Goal: Information Seeking & Learning: Check status

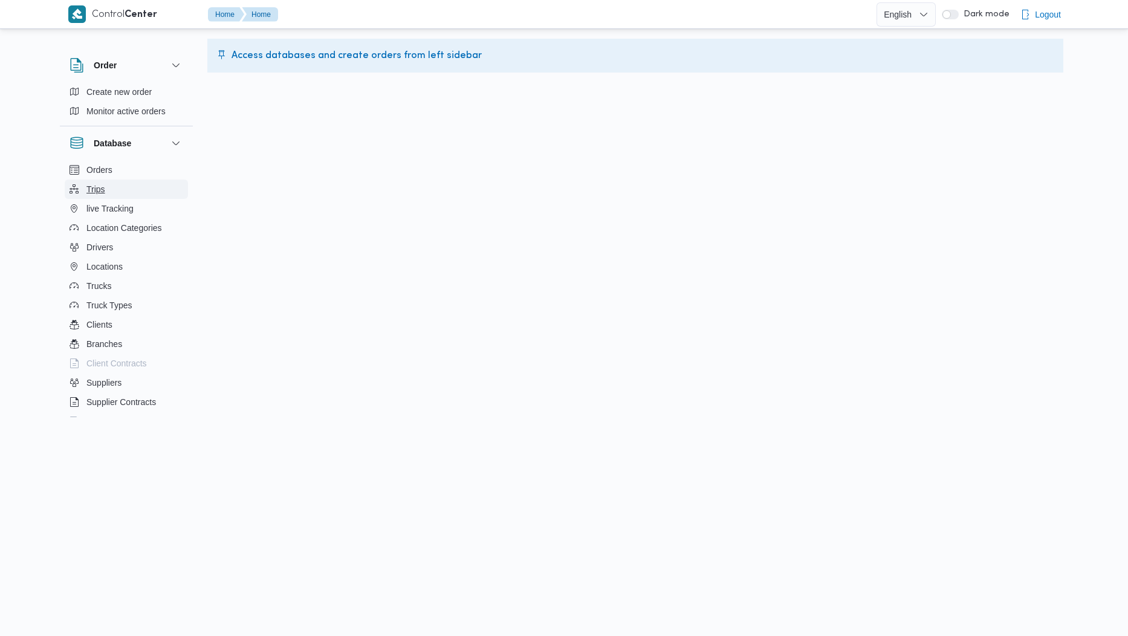
click at [97, 182] on span "Trips" at bounding box center [95, 189] width 19 height 15
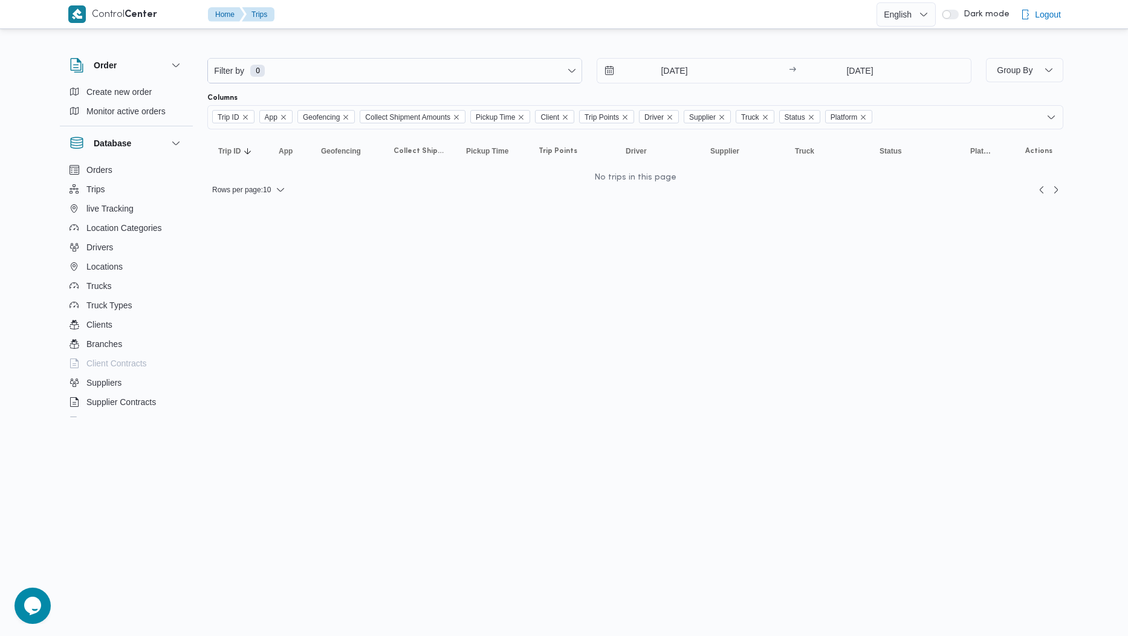
click at [765, 71] on div "8/10/2025" at bounding box center [691, 71] width 188 height 24
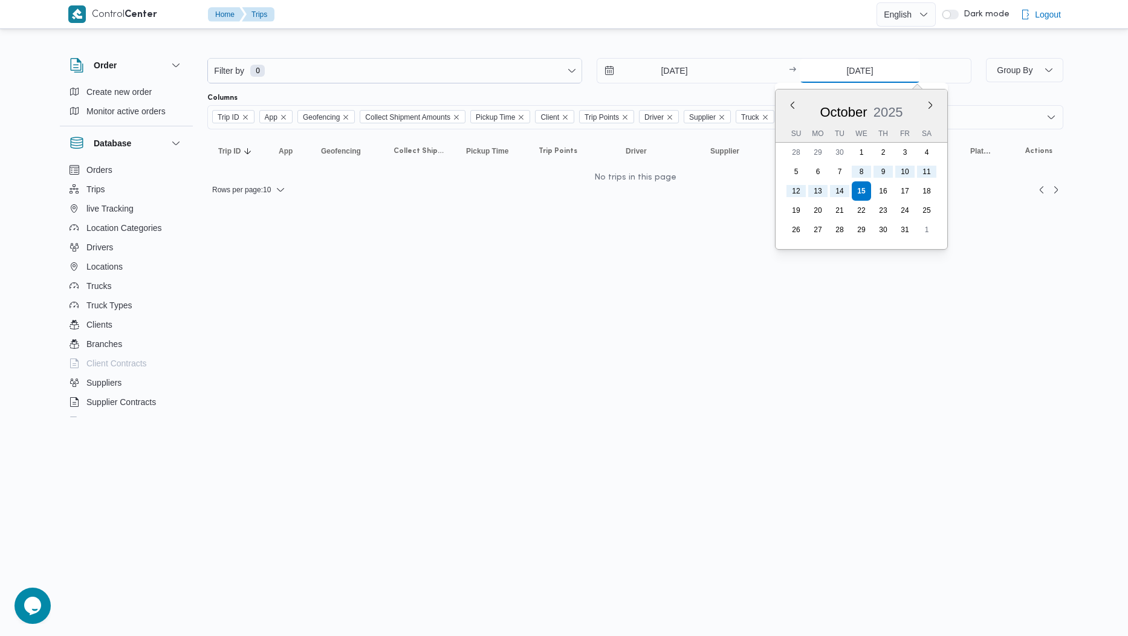
click at [827, 67] on input "15/10/2025" at bounding box center [860, 71] width 120 height 24
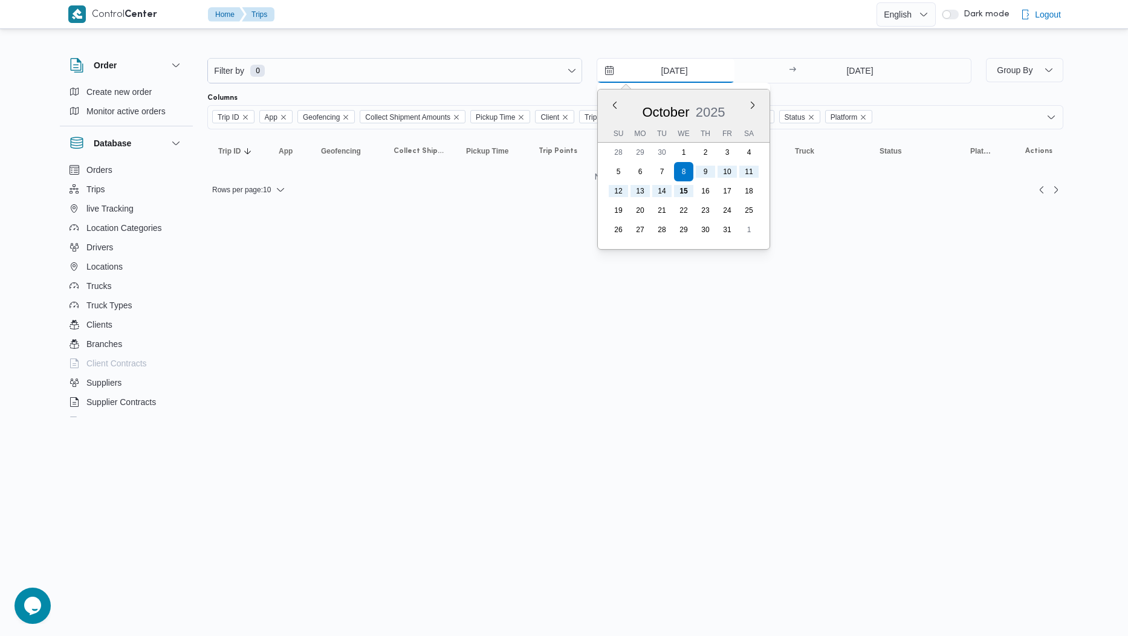
click at [729, 70] on input "8/10/2025" at bounding box center [665, 71] width 137 height 24
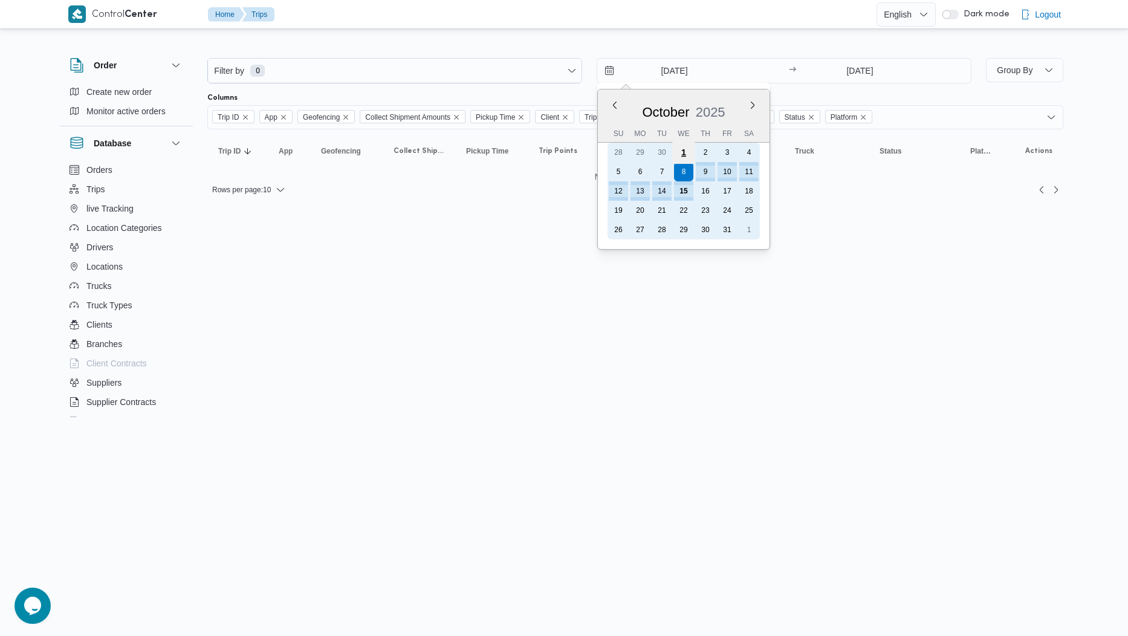
click at [676, 152] on div "1" at bounding box center [683, 152] width 23 height 23
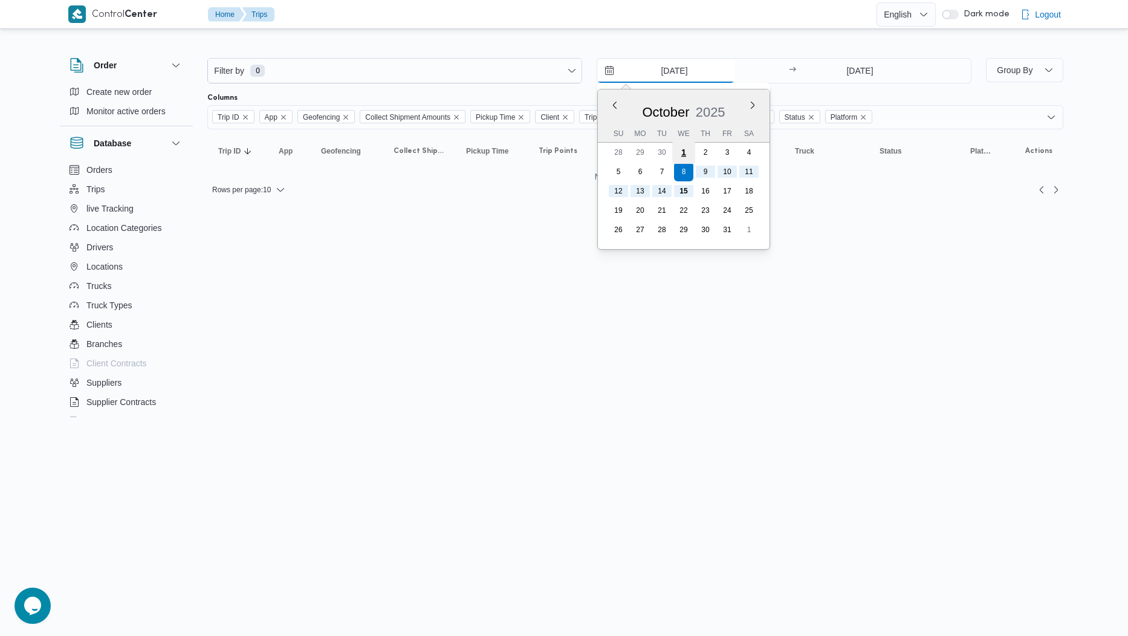
type input "1/10/2025"
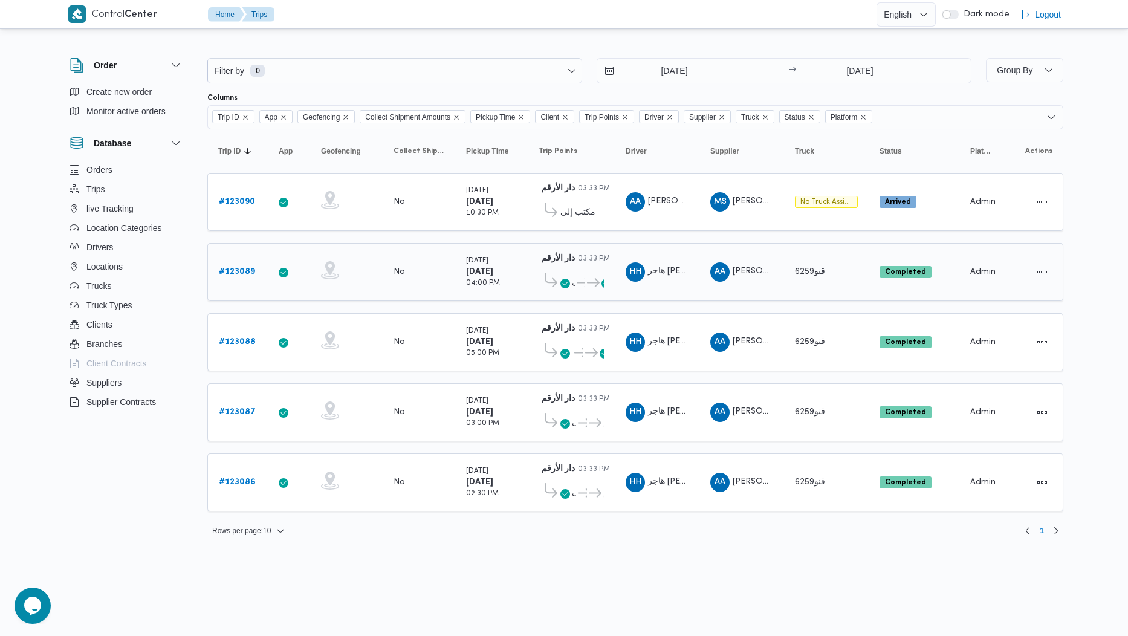
click at [241, 270] on b "# 123089" at bounding box center [237, 272] width 36 height 8
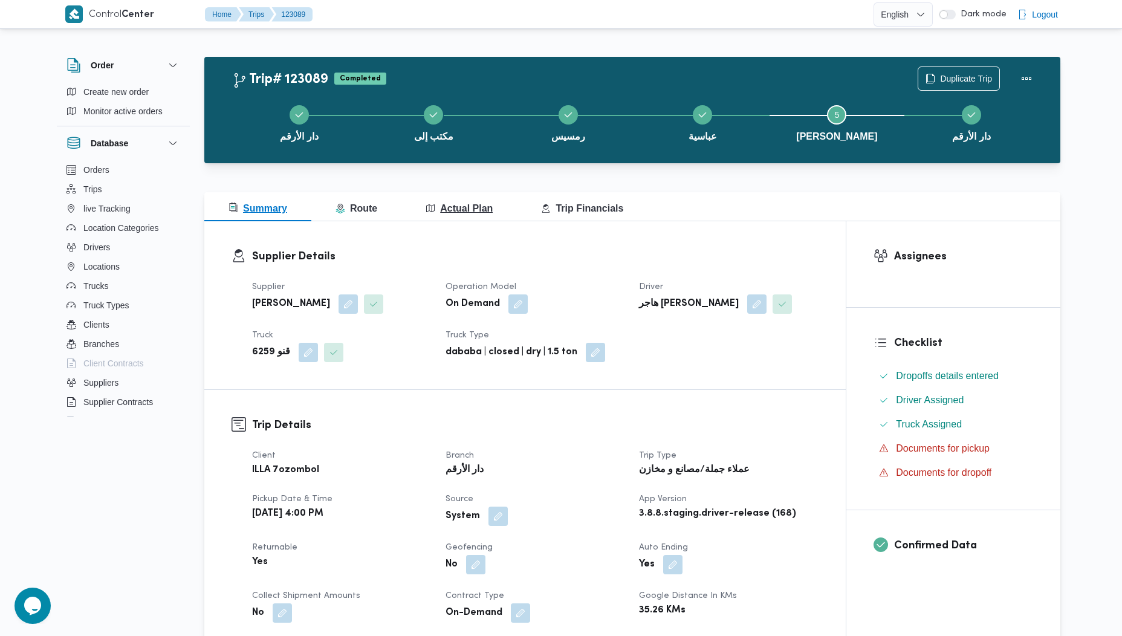
click at [480, 207] on span "Actual Plan" at bounding box center [458, 208] width 67 height 10
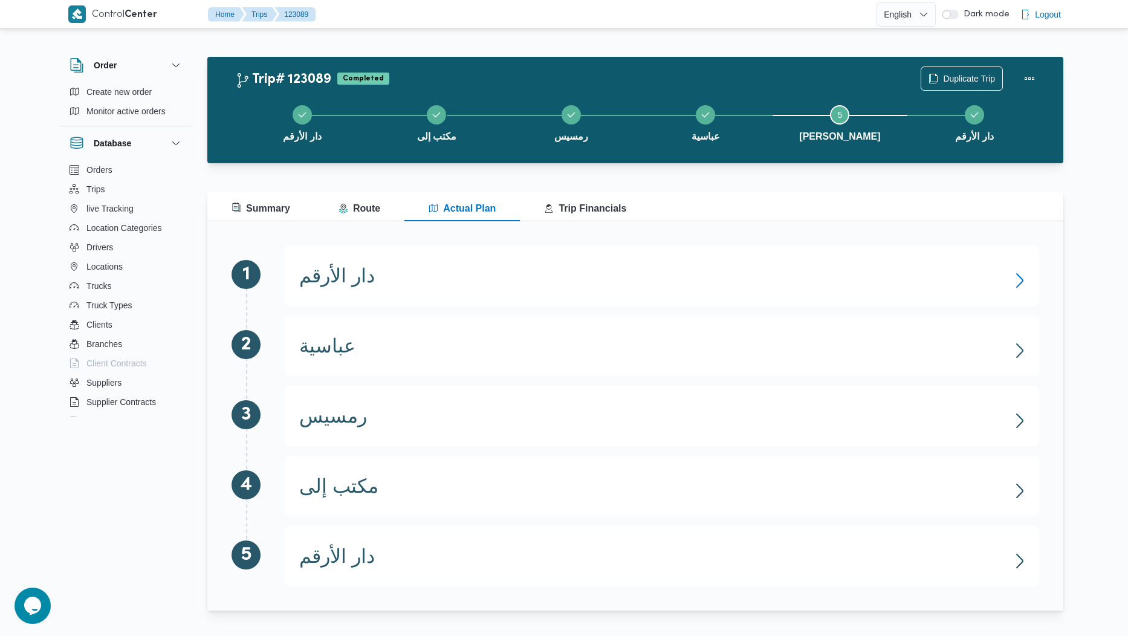
click at [1020, 288] on icon "button" at bounding box center [1019, 280] width 19 height 19
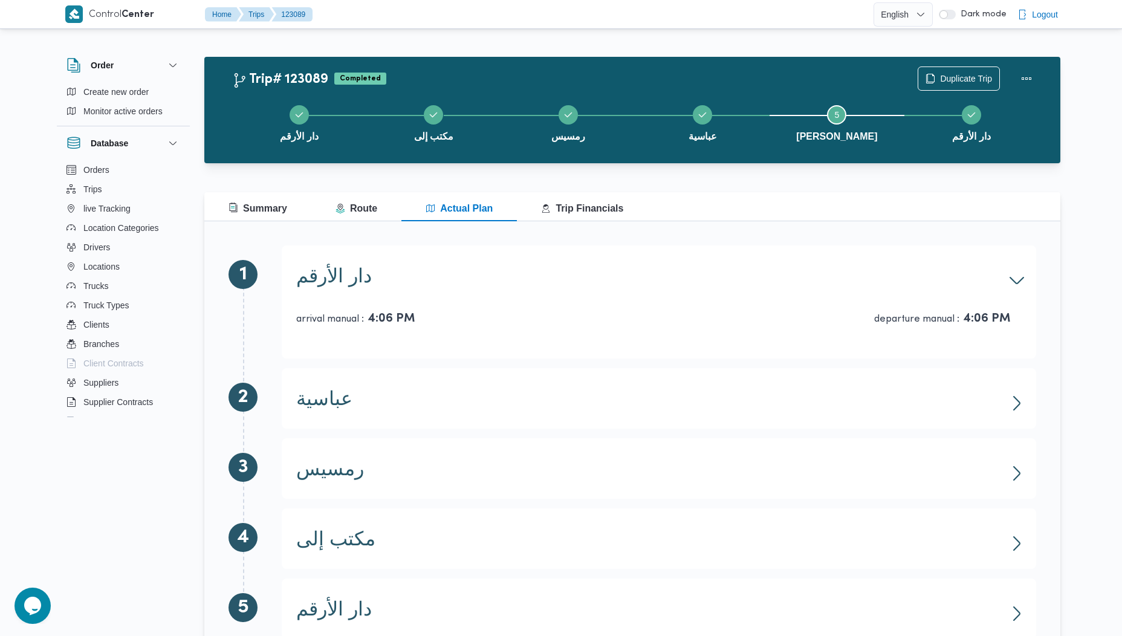
click at [1020, 288] on div "arrival manual : 4:06 PM departure manual : 4:06 PM" at bounding box center [658, 309] width 725 height 53
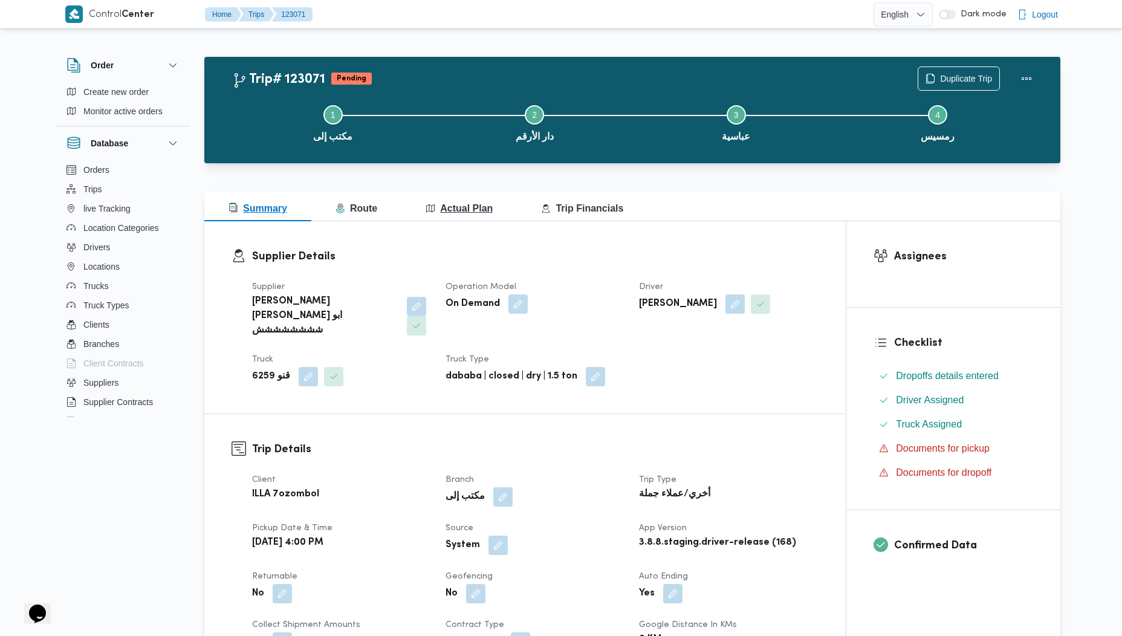
click at [478, 207] on span "Actual Plan" at bounding box center [458, 208] width 67 height 10
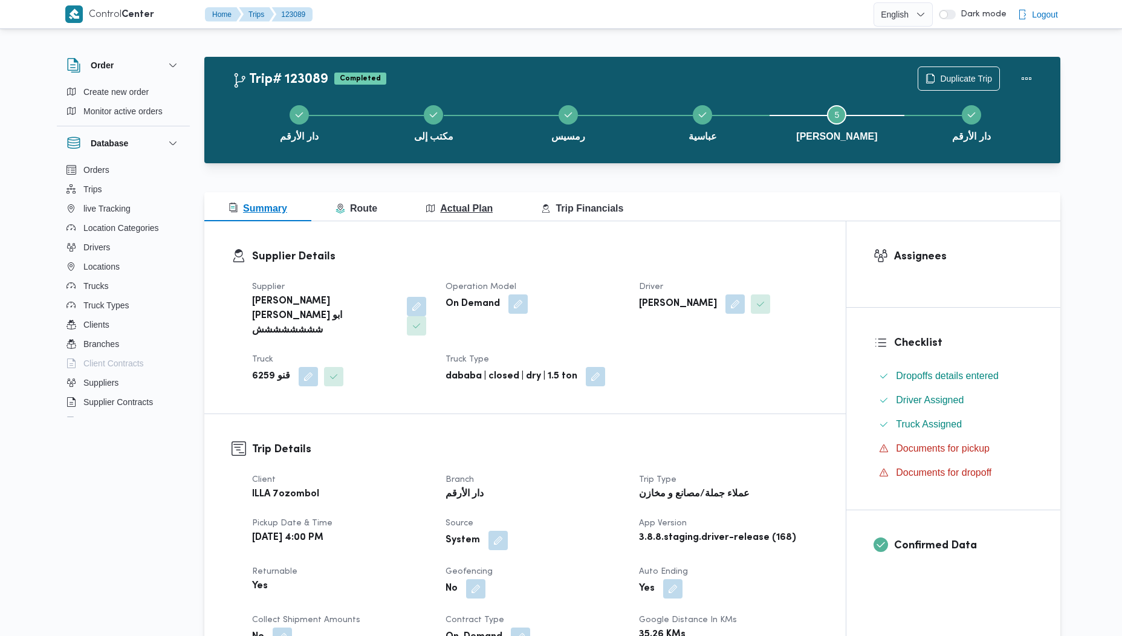
click at [458, 209] on span "Actual Plan" at bounding box center [458, 208] width 67 height 10
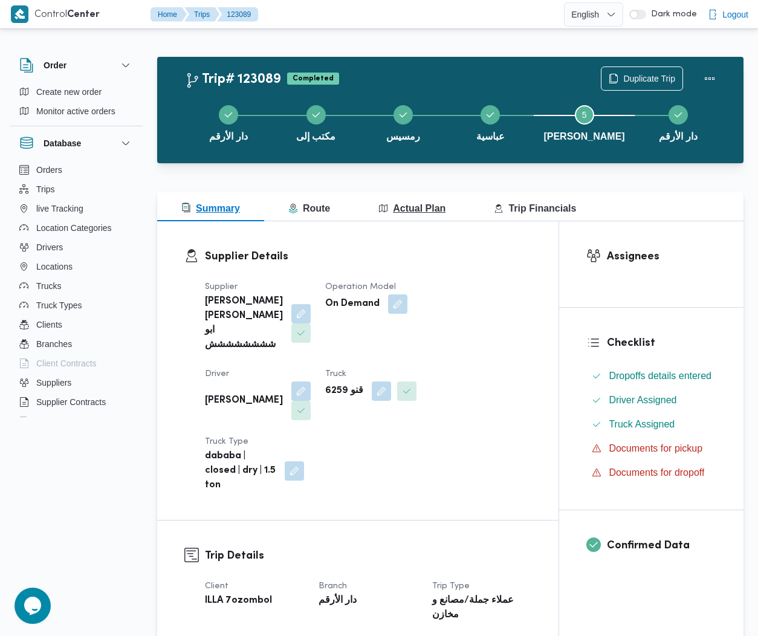
click at [423, 199] on button "Actual Plan" at bounding box center [411, 206] width 115 height 29
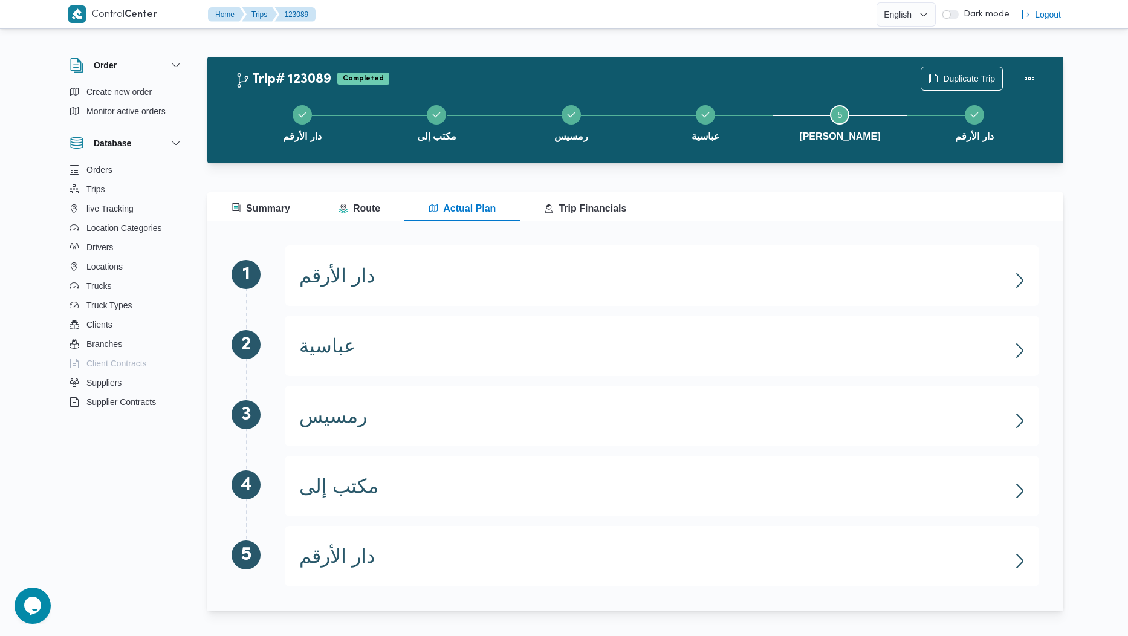
click at [538, 25] on div at bounding box center [598, 14] width 556 height 28
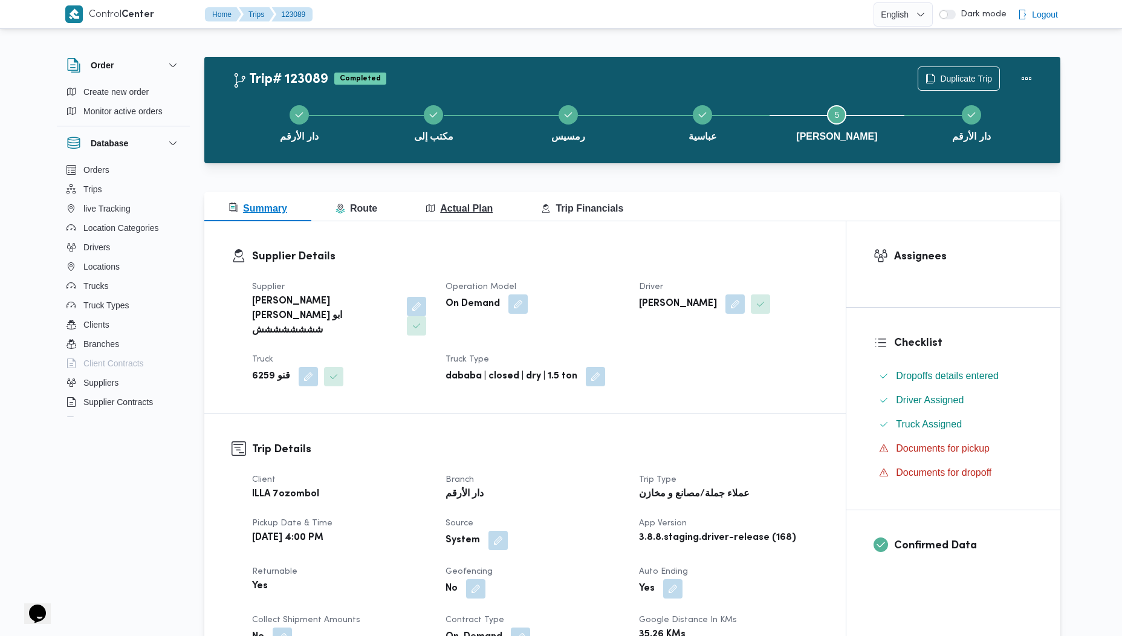
click at [475, 218] on button "Actual Plan" at bounding box center [458, 206] width 115 height 29
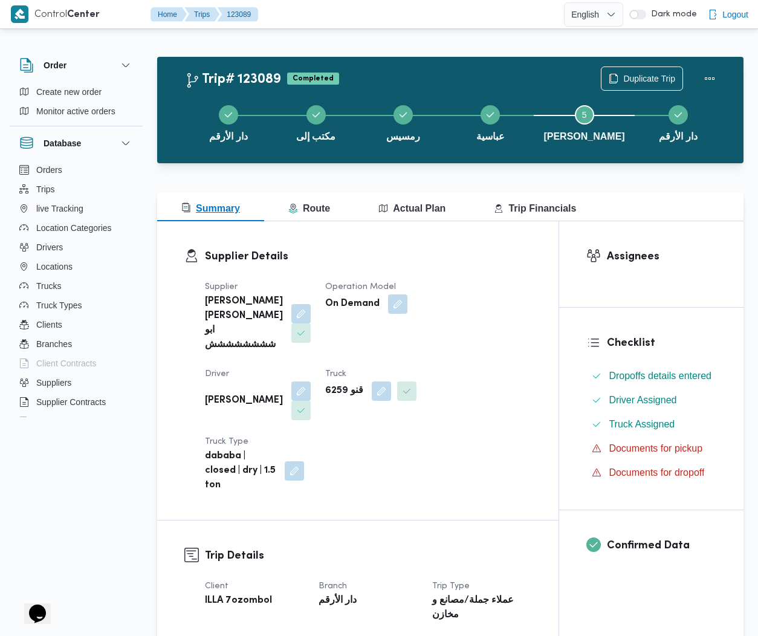
drag, startPoint x: 415, startPoint y: 199, endPoint x: 343, endPoint y: -85, distance: 292.9
click at [343, 0] on html "Control Center Home Trips 123089 English عربي Dark mode Logout Order Create new…" at bounding box center [379, 318] width 758 height 636
